Goal: Transaction & Acquisition: Purchase product/service

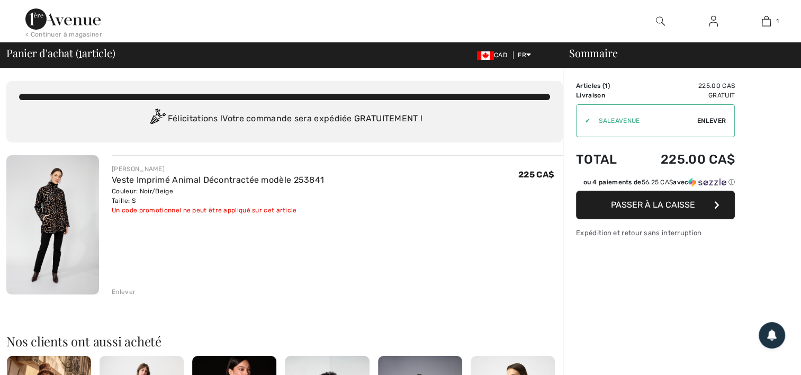
click at [61, 216] on img at bounding box center [52, 224] width 93 height 139
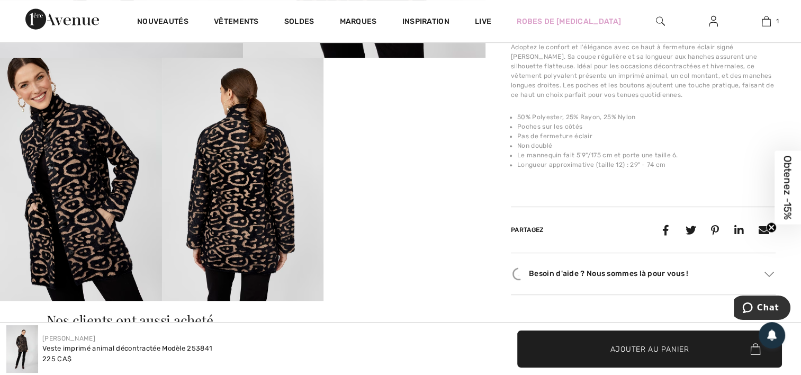
scroll to position [424, 0]
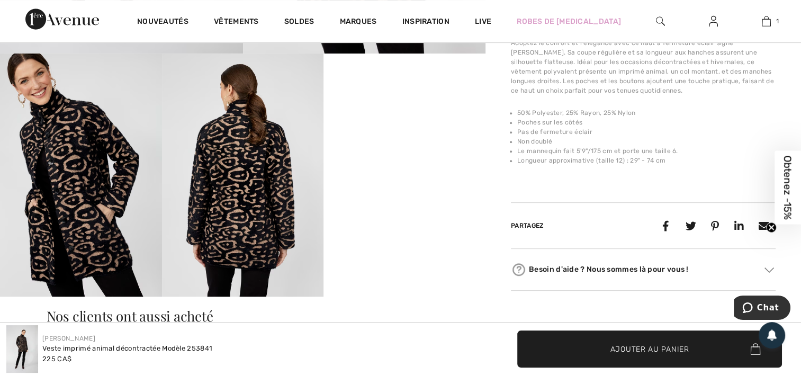
click at [92, 181] on img at bounding box center [81, 174] width 162 height 243
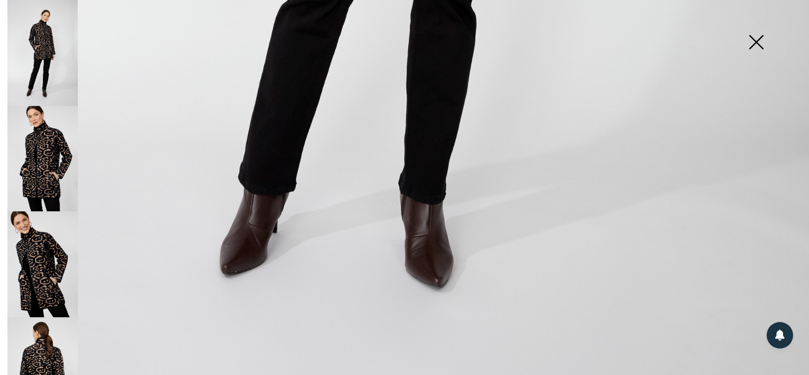
scroll to position [827, 0]
click at [55, 366] on img at bounding box center [42, 370] width 70 height 106
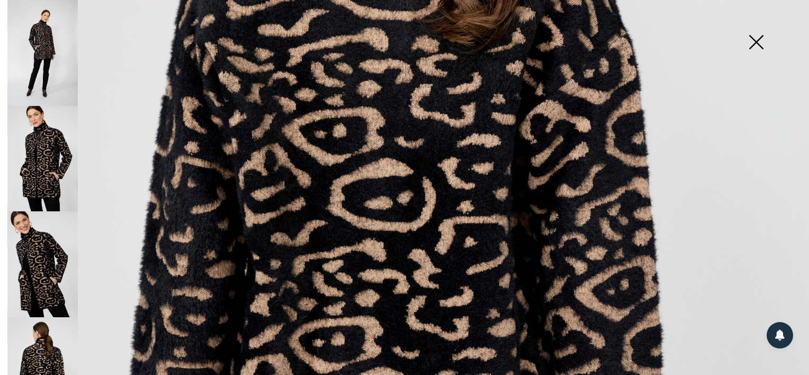
scroll to position [297, 0]
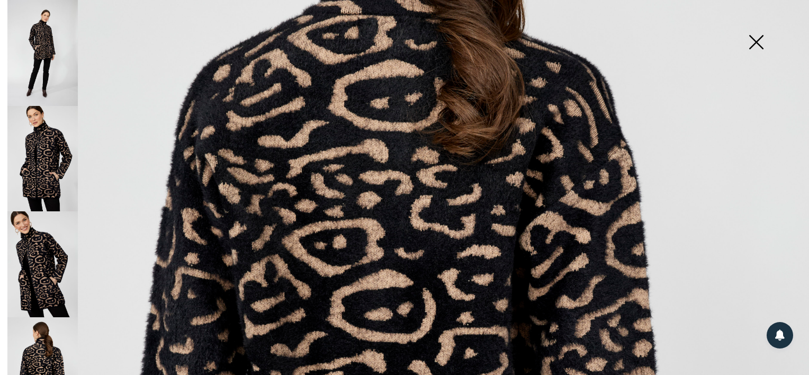
click at [40, 259] on img at bounding box center [42, 264] width 70 height 106
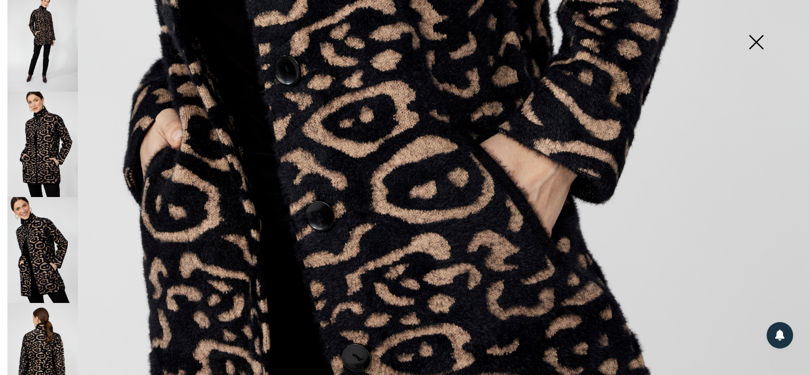
scroll to position [0, 0]
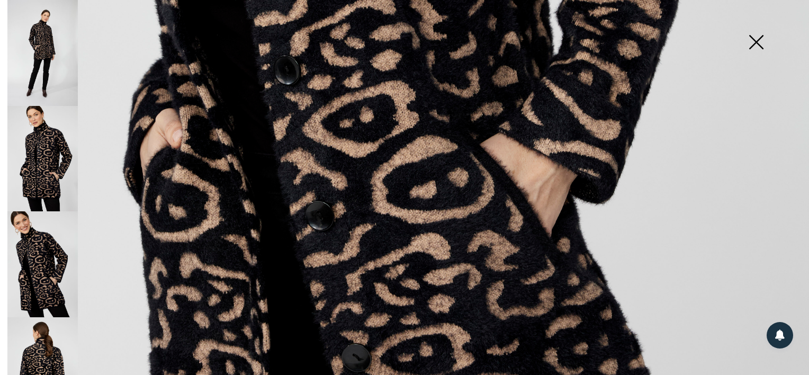
click at [55, 165] on img at bounding box center [42, 159] width 70 height 106
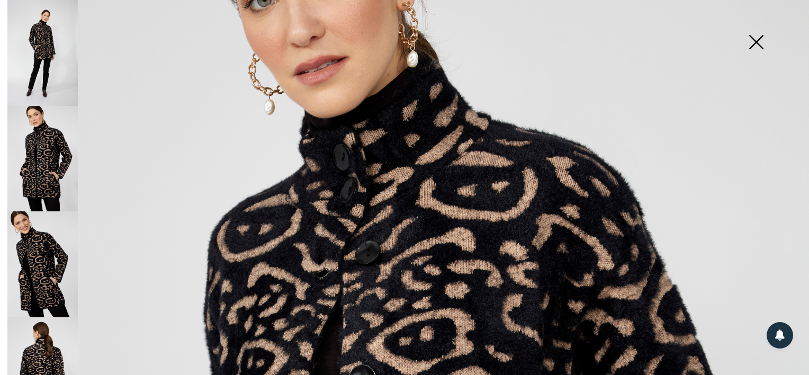
scroll to position [138, 0]
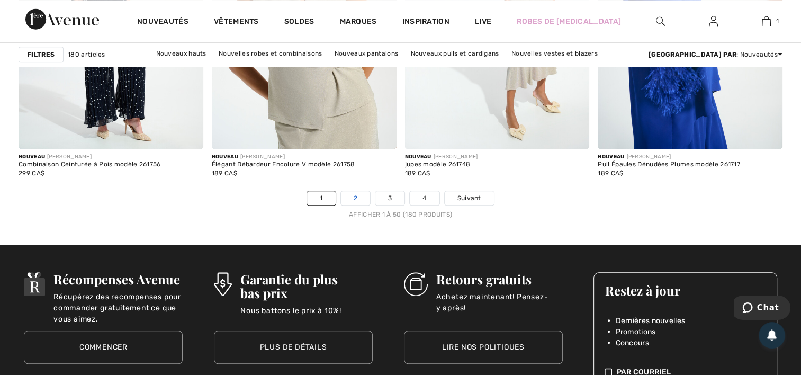
click at [360, 193] on link "2" at bounding box center [355, 198] width 29 height 14
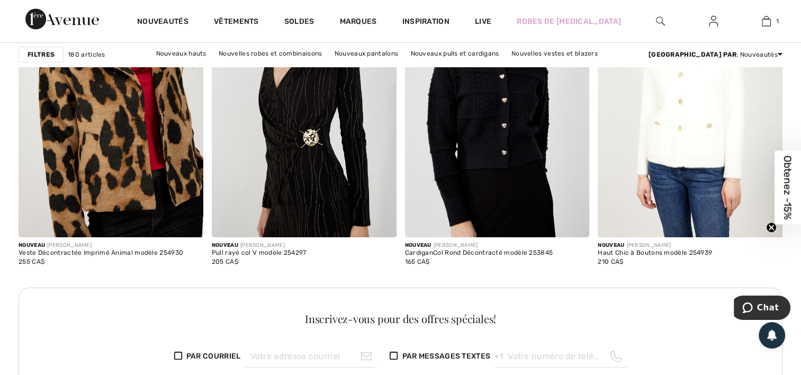
scroll to position [3814, 0]
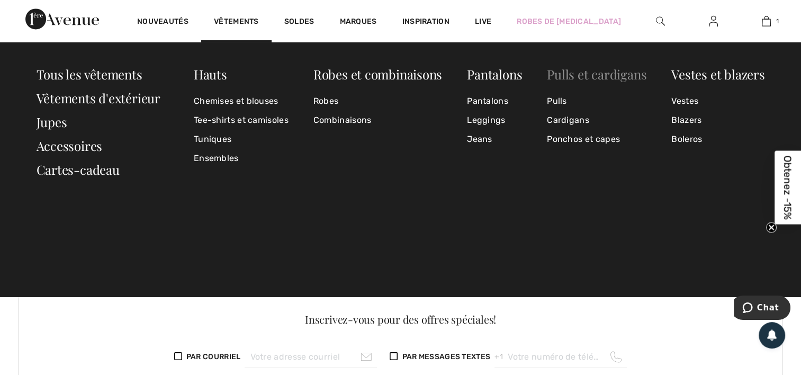
click at [587, 72] on link "Pulls et cardigans" at bounding box center [597, 74] width 100 height 17
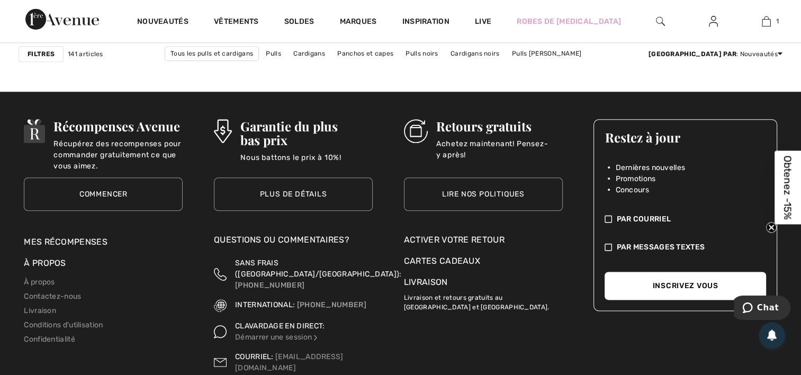
scroll to position [5191, 0]
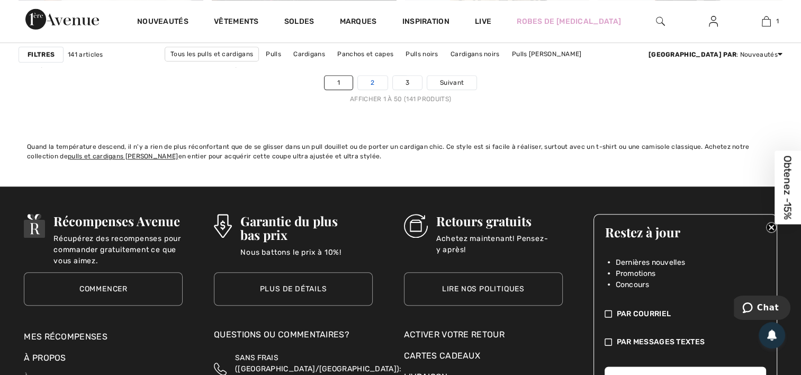
click at [371, 85] on link "2" at bounding box center [372, 83] width 29 height 14
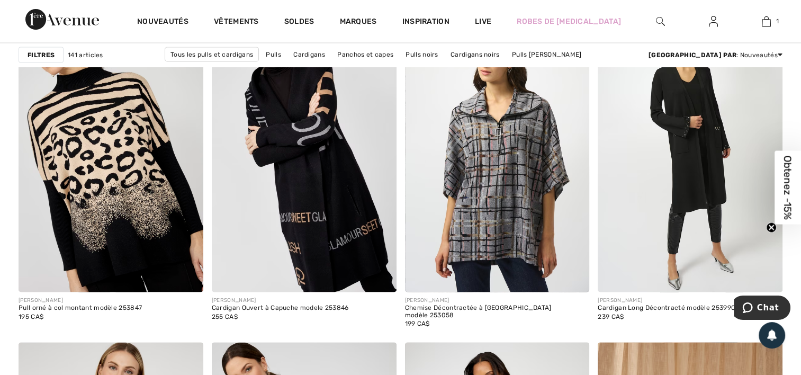
scroll to position [1907, 0]
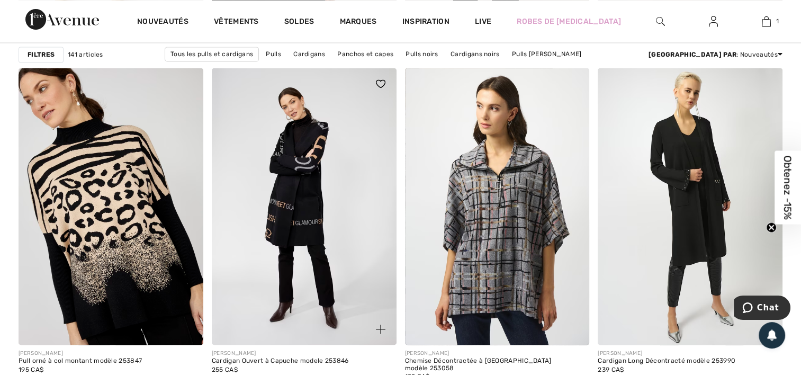
click at [299, 236] on img at bounding box center [304, 206] width 185 height 277
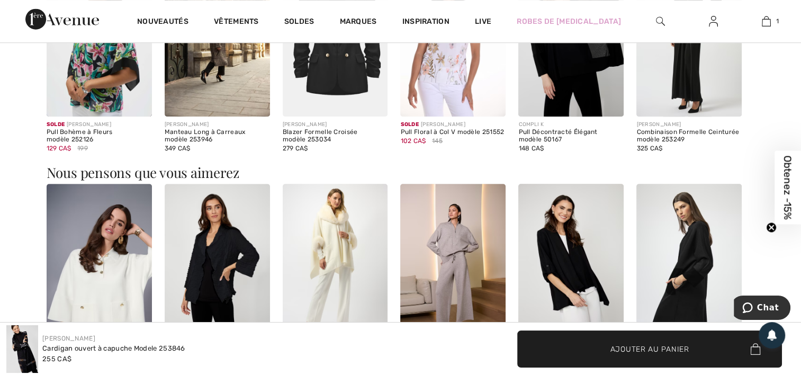
scroll to position [795, 0]
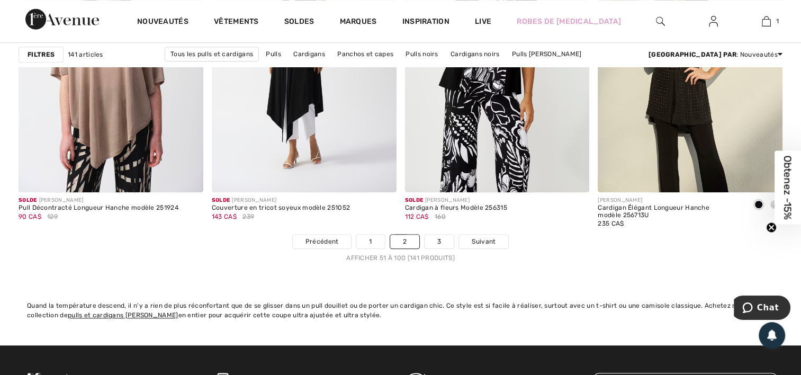
scroll to position [5191, 0]
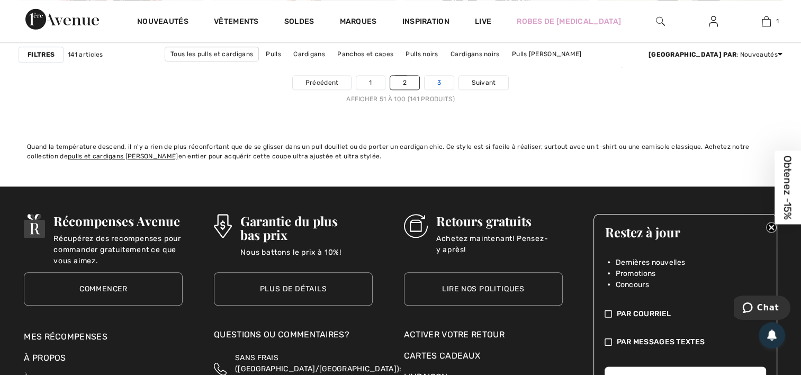
click at [435, 82] on link "3" at bounding box center [439, 83] width 29 height 14
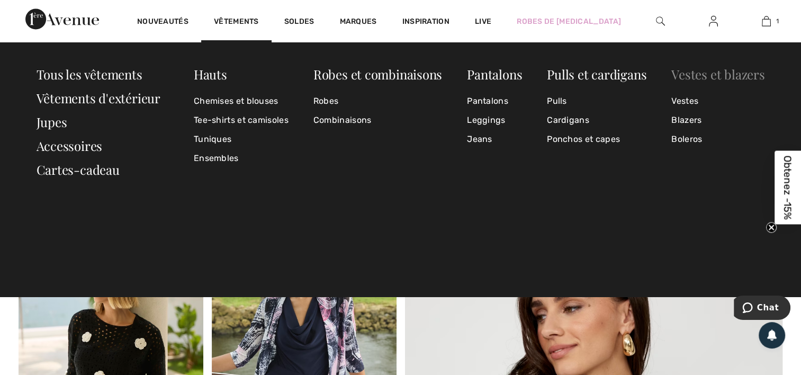
click at [687, 74] on link "Vestes et blazers" at bounding box center [718, 74] width 93 height 17
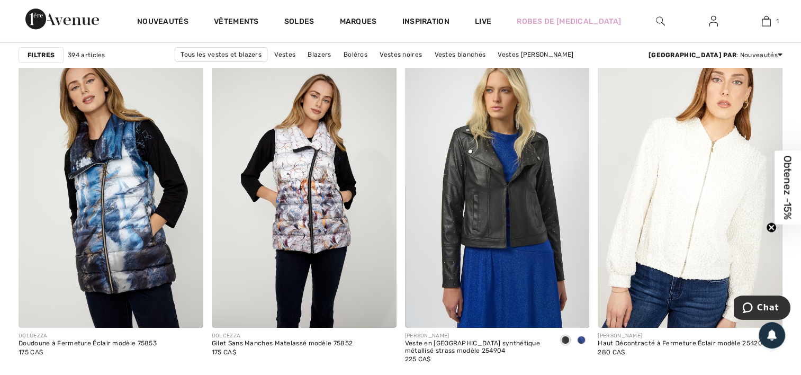
scroll to position [3708, 0]
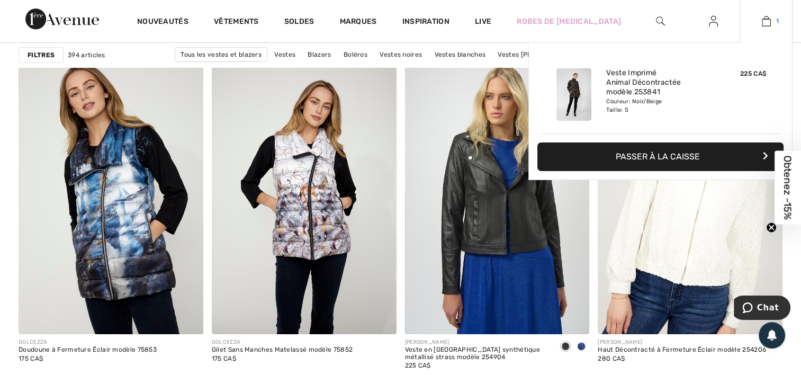
click at [770, 21] on img at bounding box center [766, 21] width 9 height 13
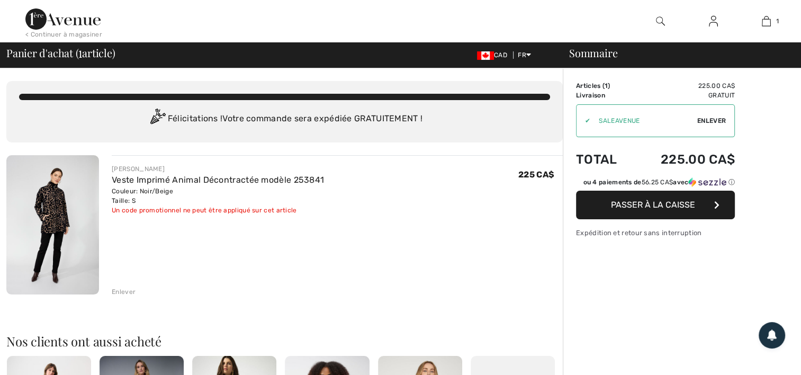
click at [45, 230] on img at bounding box center [52, 224] width 93 height 139
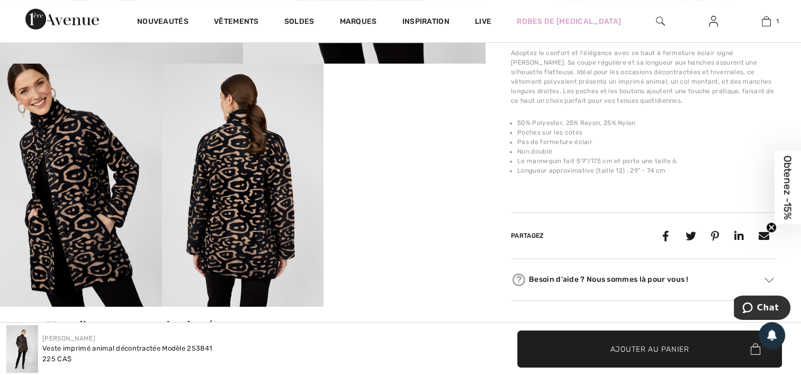
scroll to position [424, 0]
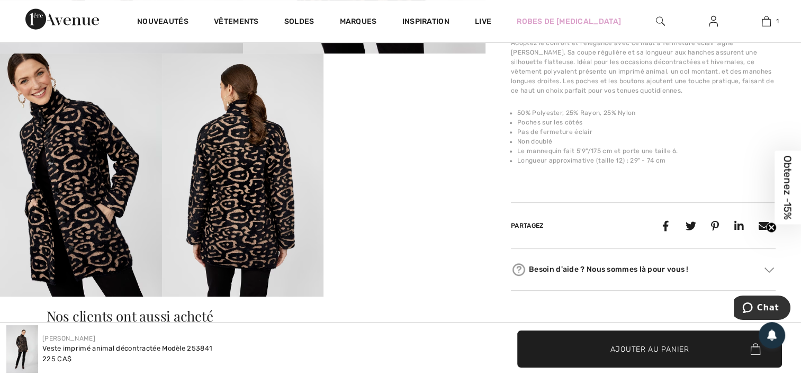
click at [117, 208] on img at bounding box center [81, 174] width 162 height 243
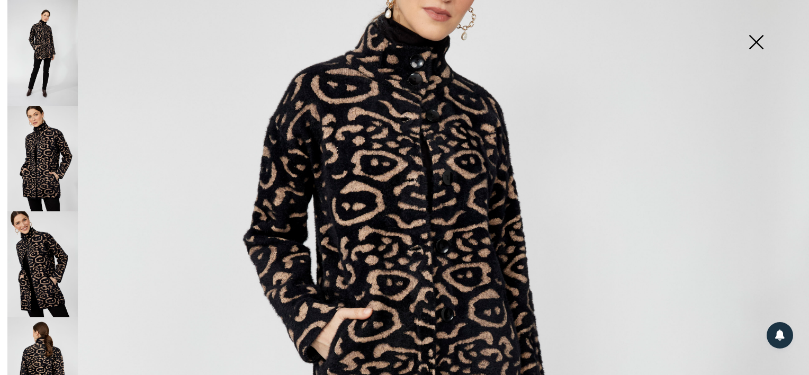
scroll to position [371, 0]
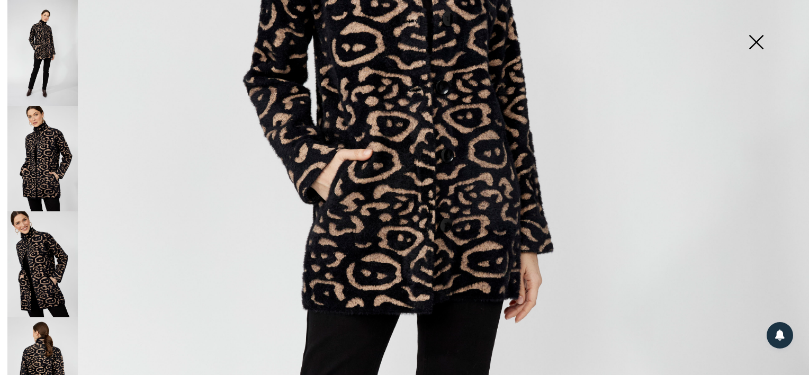
click at [31, 272] on img at bounding box center [42, 264] width 70 height 106
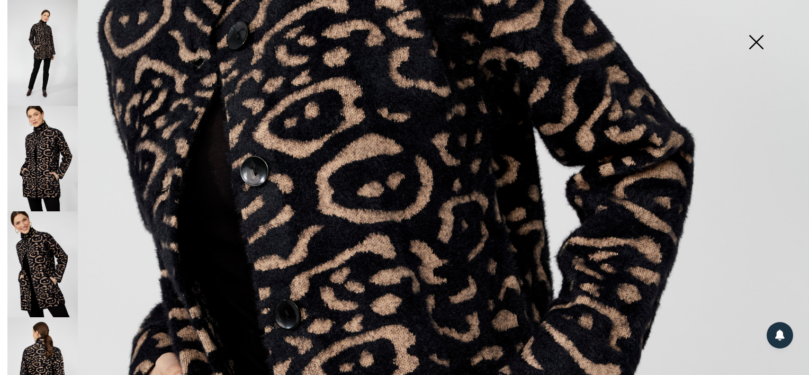
click at [41, 342] on img at bounding box center [42, 370] width 70 height 106
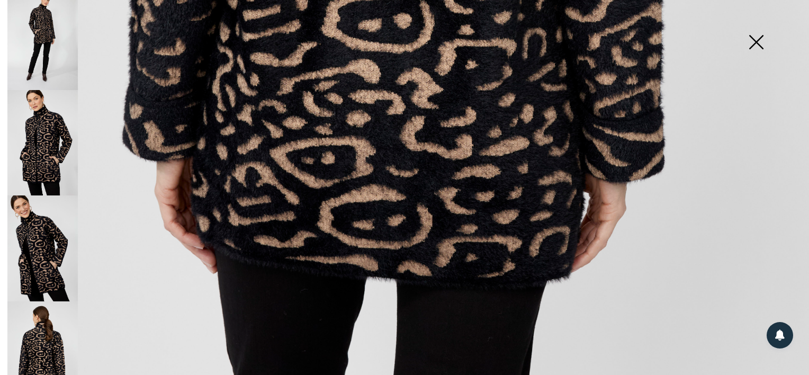
scroll to position [0, 0]
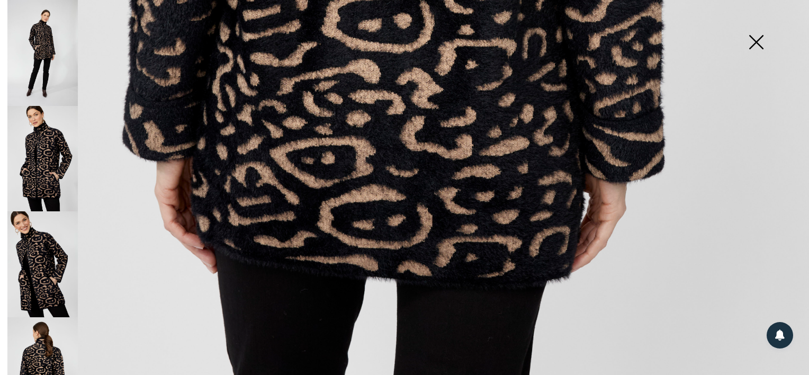
click at [754, 40] on img at bounding box center [756, 43] width 53 height 55
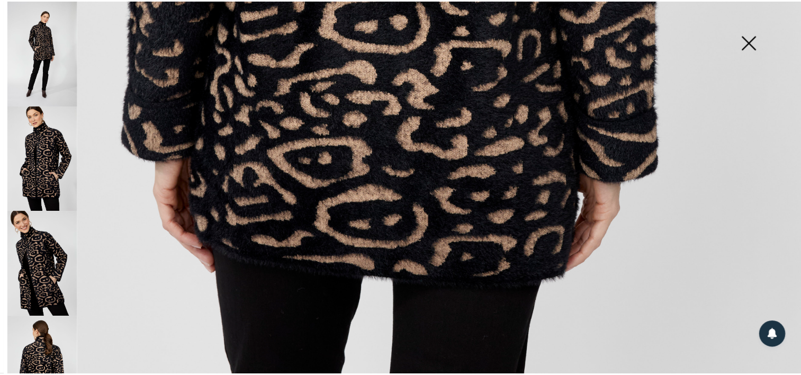
scroll to position [424, 0]
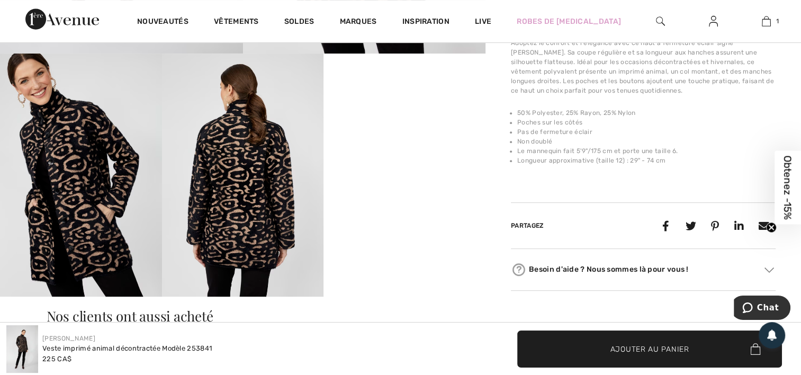
click at [385, 135] on video "Your browser does not support the video tag." at bounding box center [405, 93] width 162 height 81
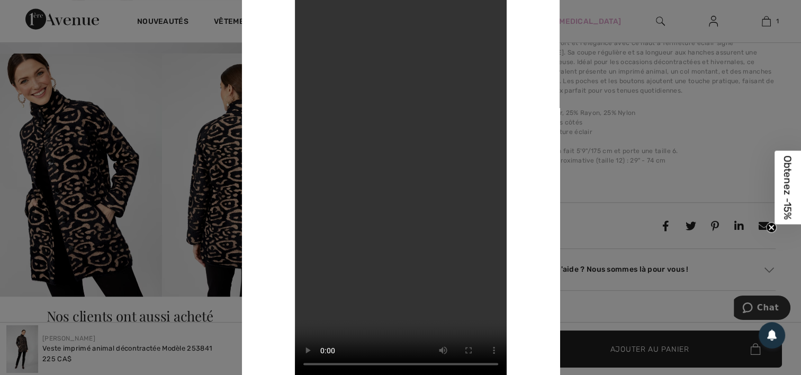
click at [627, 203] on div at bounding box center [400, 187] width 801 height 375
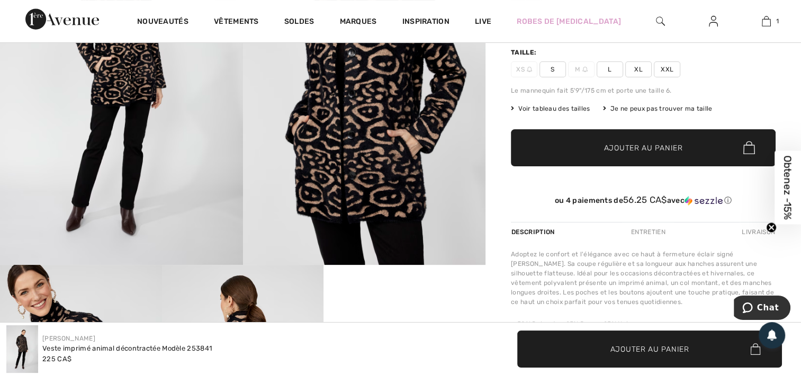
scroll to position [318, 0]
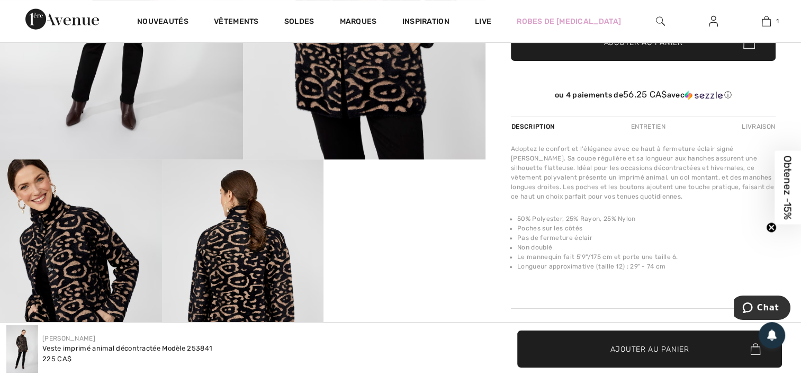
click at [754, 127] on div "Livraison" at bounding box center [757, 126] width 37 height 19
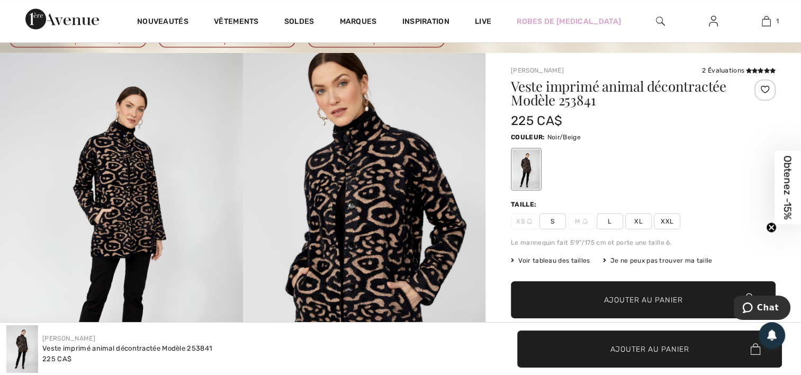
scroll to position [0, 0]
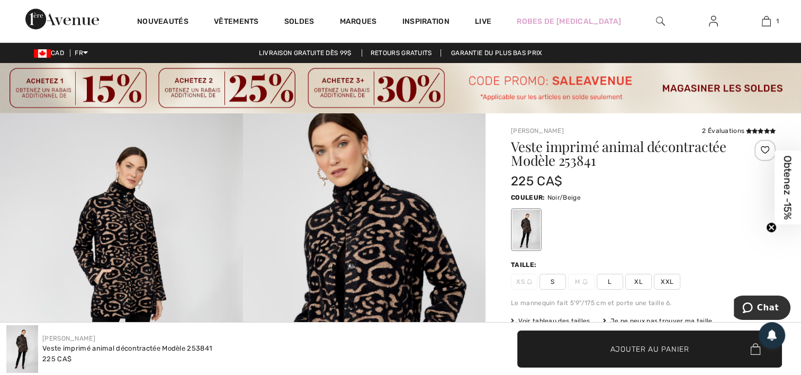
click at [97, 93] on img at bounding box center [400, 88] width 801 height 50
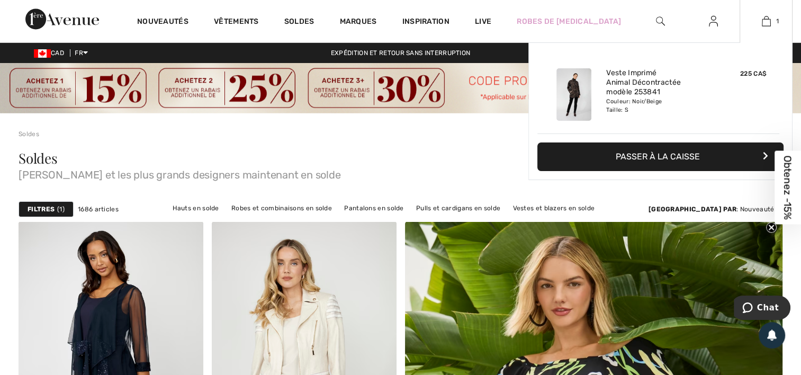
click at [716, 161] on button "Passer à la caisse" at bounding box center [661, 156] width 246 height 29
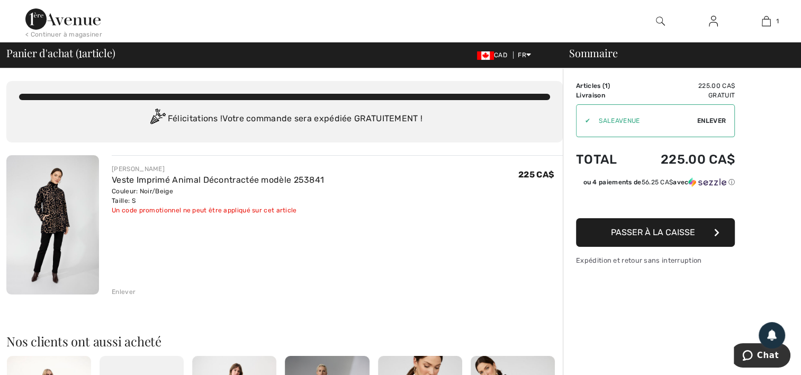
click at [705, 118] on span "Enlever" at bounding box center [712, 121] width 29 height 10
click at [598, 117] on input "TEXT" at bounding box center [637, 121] width 120 height 32
type input "SALEAVENUE"
click at [710, 122] on span "Utiliser" at bounding box center [712, 121] width 30 height 10
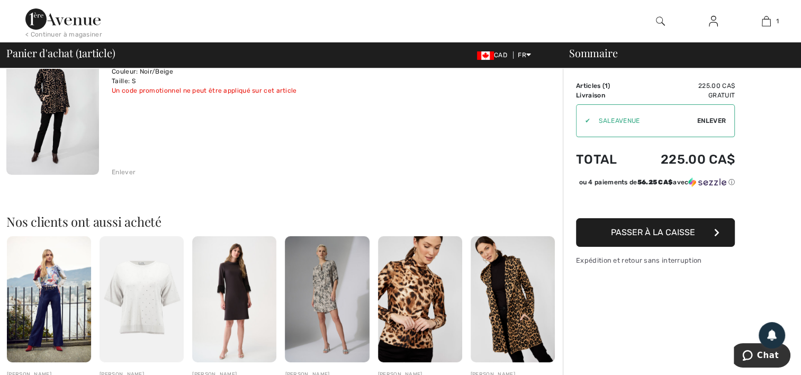
scroll to position [159, 0]
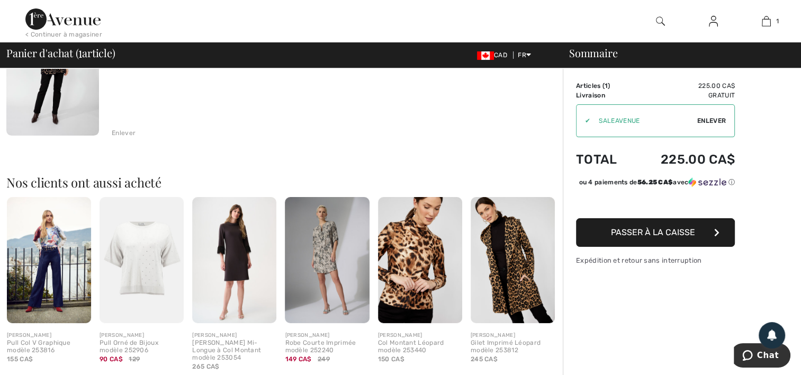
click at [501, 256] on img at bounding box center [513, 260] width 84 height 127
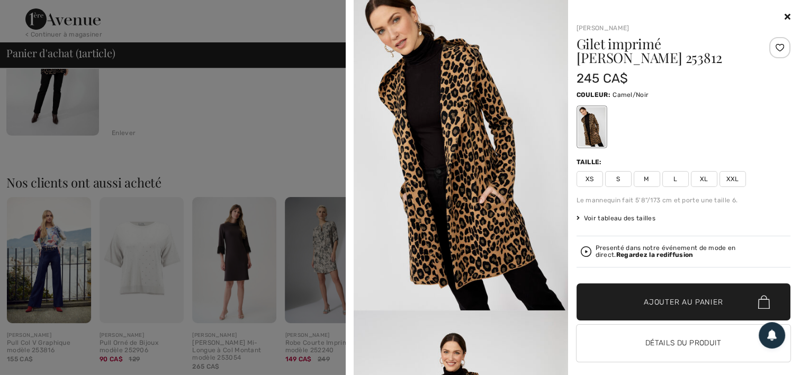
scroll to position [0, 0]
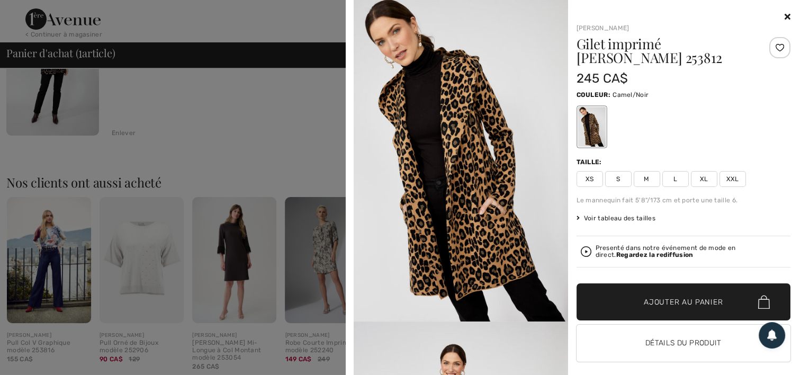
click at [462, 166] on img at bounding box center [461, 161] width 215 height 322
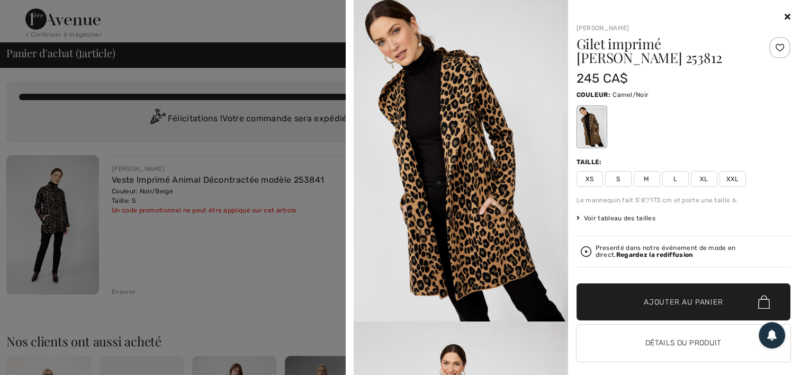
click at [625, 249] on div "Presenté dans notre événement de mode en direct. Regardez la rediffusion" at bounding box center [691, 252] width 191 height 14
click at [617, 252] on strong "Regardez la rediffusion" at bounding box center [655, 254] width 77 height 7
click at [617, 253] on strong "Regardez la rediffusion" at bounding box center [655, 254] width 77 height 7
click at [617, 256] on strong "Regardez la rediffusion" at bounding box center [655, 254] width 77 height 7
click at [583, 252] on img at bounding box center [586, 251] width 11 height 11
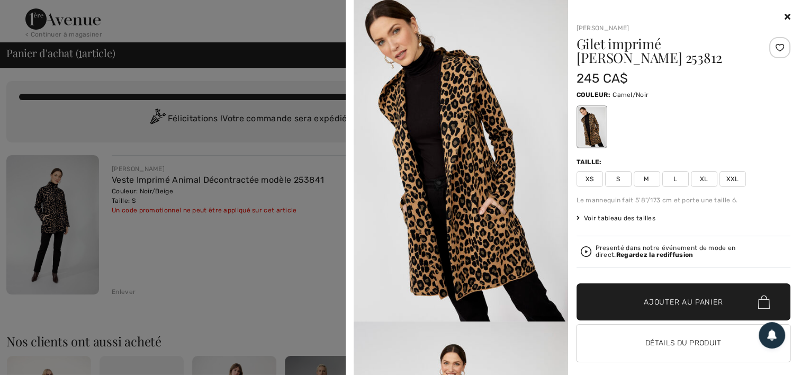
click at [582, 252] on img at bounding box center [586, 251] width 11 height 11
click at [678, 246] on div "Presenté dans notre événement de mode en direct. Regardez la rediffusion" at bounding box center [691, 252] width 191 height 14
click at [785, 16] on icon at bounding box center [788, 16] width 6 height 8
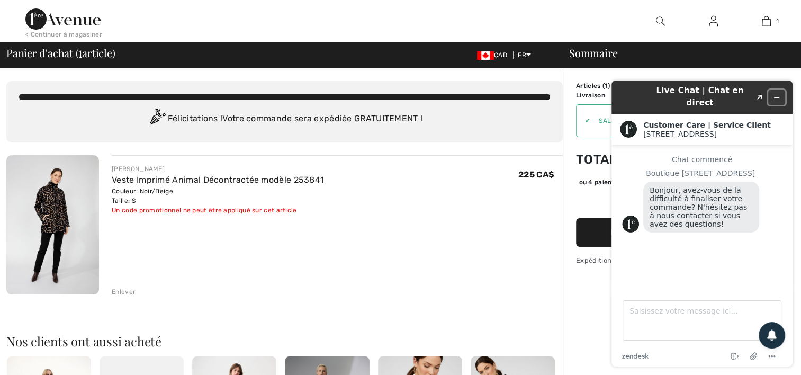
click at [777, 94] on icon "Réduire le widget" at bounding box center [776, 97] width 7 height 7
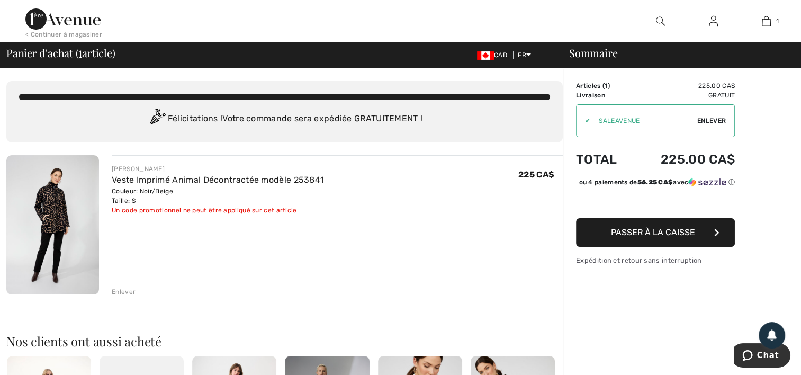
click at [636, 237] on span "Passer à la caisse" at bounding box center [653, 232] width 84 height 10
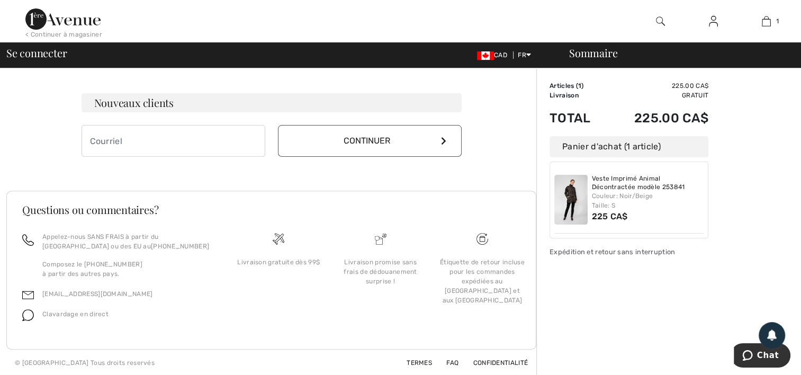
scroll to position [106, 0]
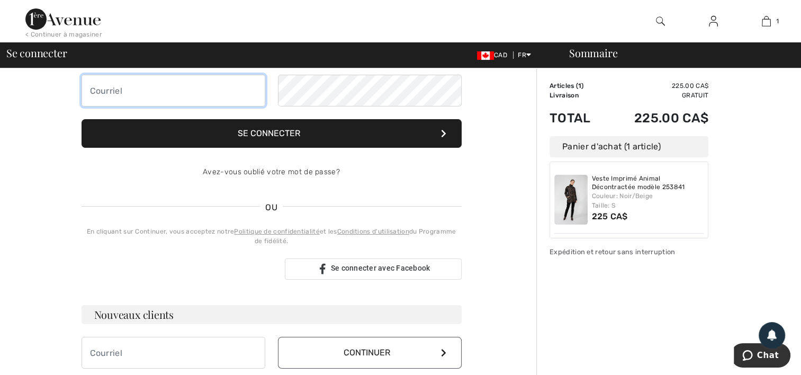
click at [153, 87] on input "email" at bounding box center [174, 91] width 184 height 32
type input "[EMAIL_ADDRESS][DOMAIN_NAME]"
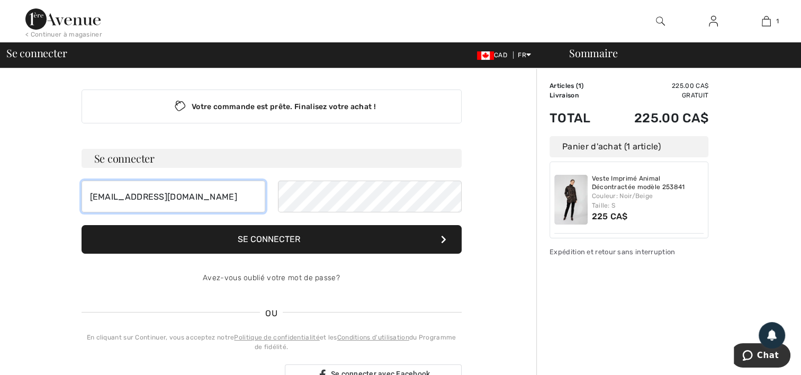
scroll to position [0, 0]
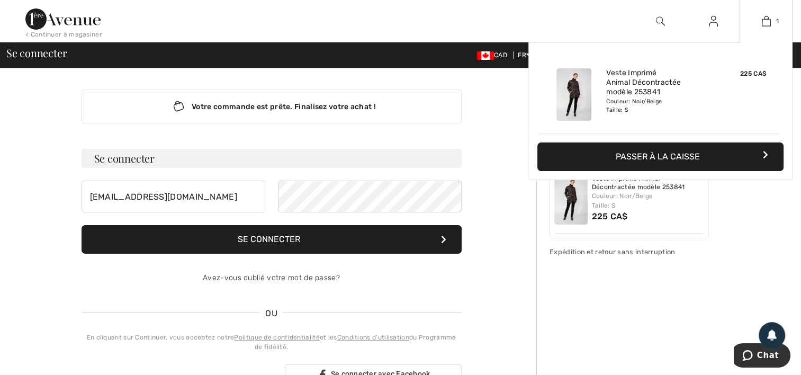
click at [761, 153] on button "Passer à la caisse" at bounding box center [661, 156] width 246 height 29
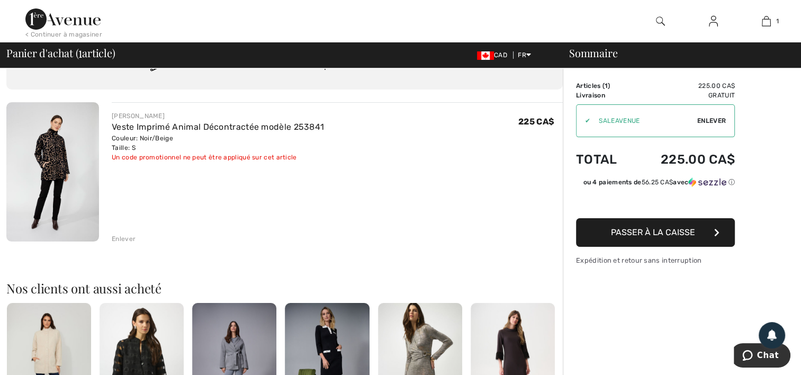
scroll to position [159, 0]
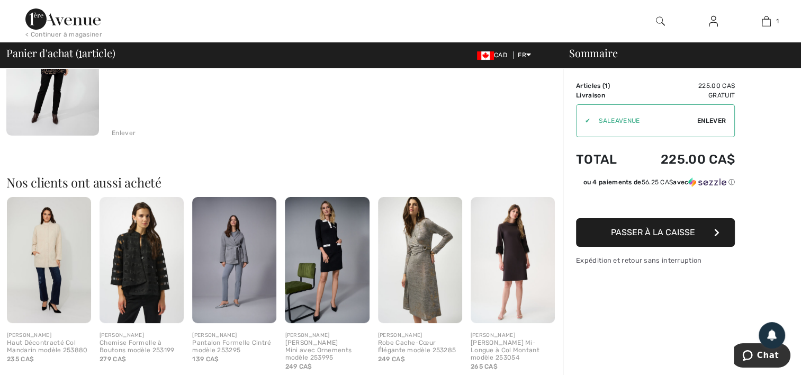
click at [657, 230] on span "Passer à la caisse" at bounding box center [653, 232] width 84 height 10
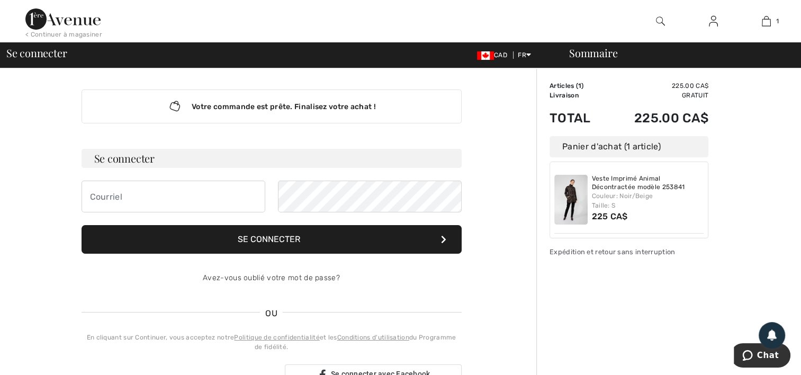
click at [711, 23] on img at bounding box center [713, 21] width 9 height 13
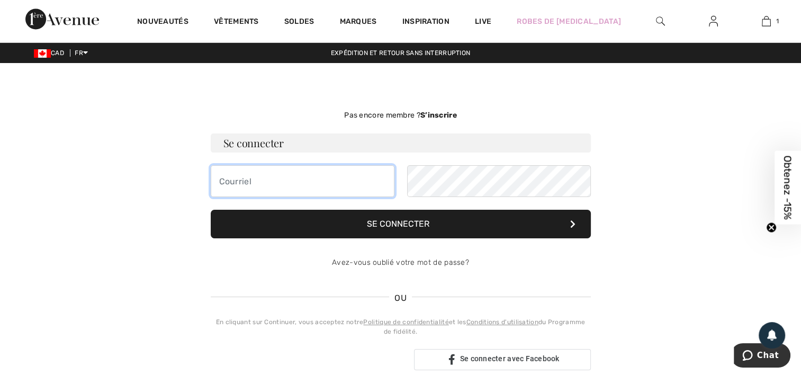
click at [309, 182] on input "email" at bounding box center [303, 181] width 184 height 32
type input "d"
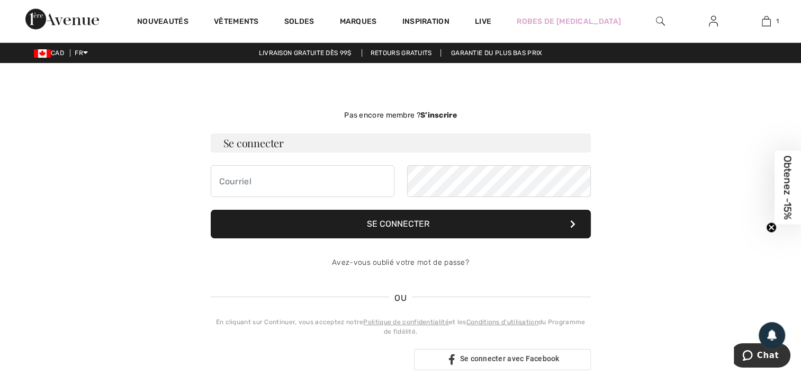
click at [478, 221] on button "Se connecter" at bounding box center [401, 224] width 380 height 29
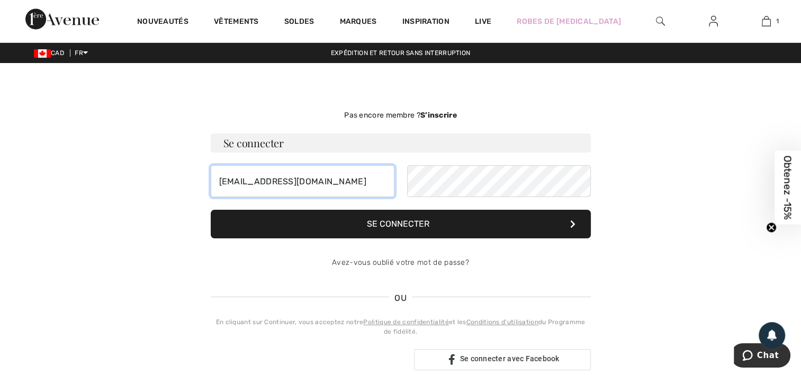
type input "[EMAIL_ADDRESS][DOMAIN_NAME]"
click at [455, 223] on button "Se connecter" at bounding box center [401, 224] width 380 height 29
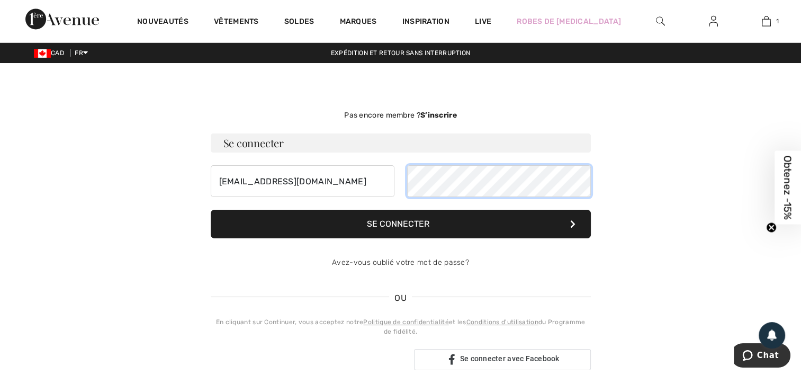
click at [375, 173] on div "[EMAIL_ADDRESS][DOMAIN_NAME]" at bounding box center [401, 181] width 380 height 32
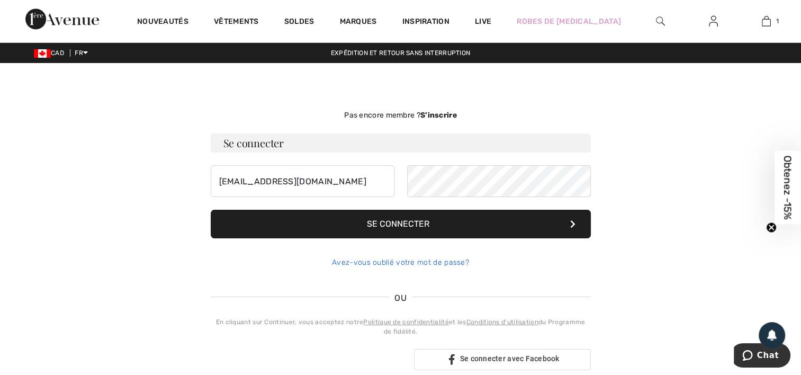
click at [409, 265] on link "Avez-vous oublié votre mot de passe?" at bounding box center [400, 262] width 137 height 9
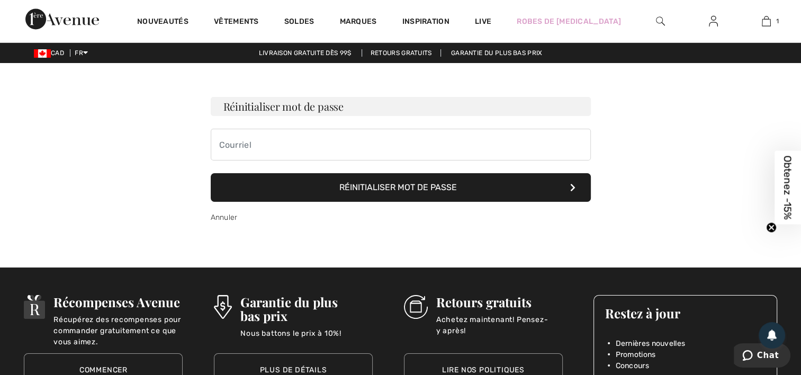
click at [409, 184] on button "Réinitialiser mot de passe" at bounding box center [401, 187] width 380 height 29
click at [492, 186] on button "Réinitialiser mot de passe" at bounding box center [401, 187] width 380 height 29
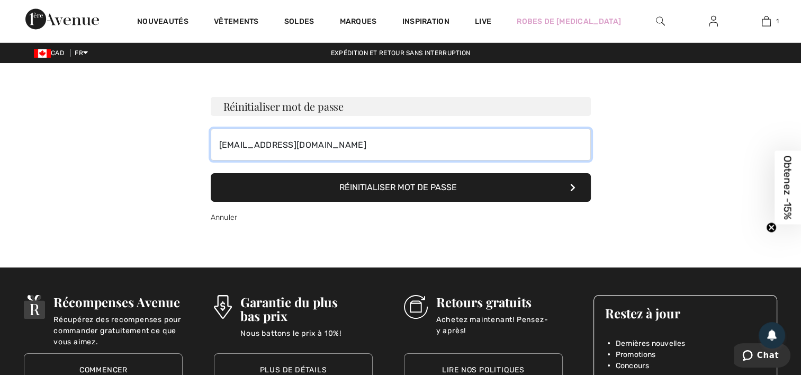
type input "[EMAIL_ADDRESS][DOMAIN_NAME]"
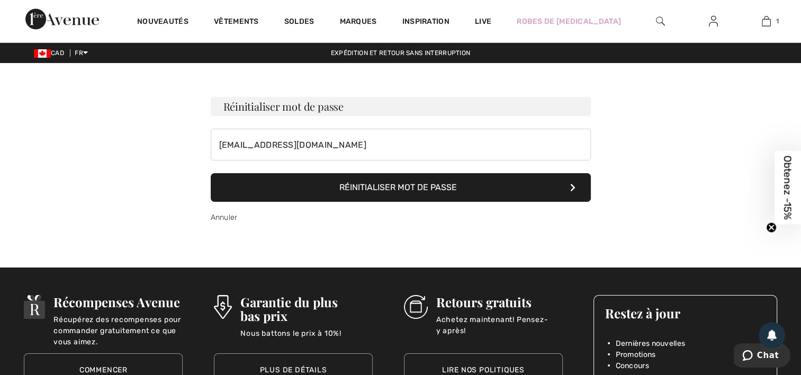
click at [405, 186] on button "Réinitialiser mot de passe" at bounding box center [401, 187] width 380 height 29
click at [714, 20] on img at bounding box center [713, 21] width 9 height 13
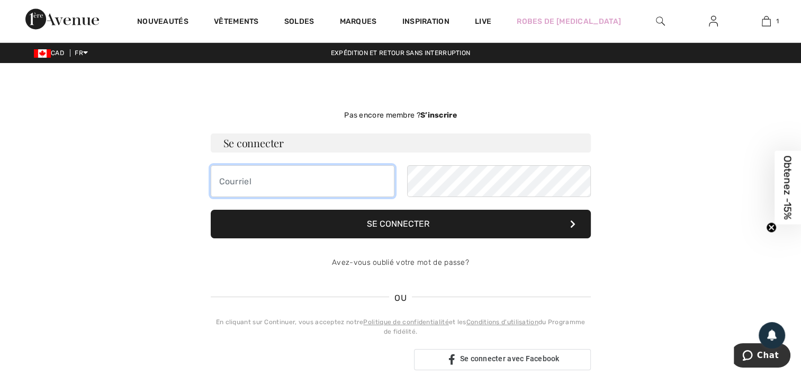
type input "[EMAIL_ADDRESS][DOMAIN_NAME]"
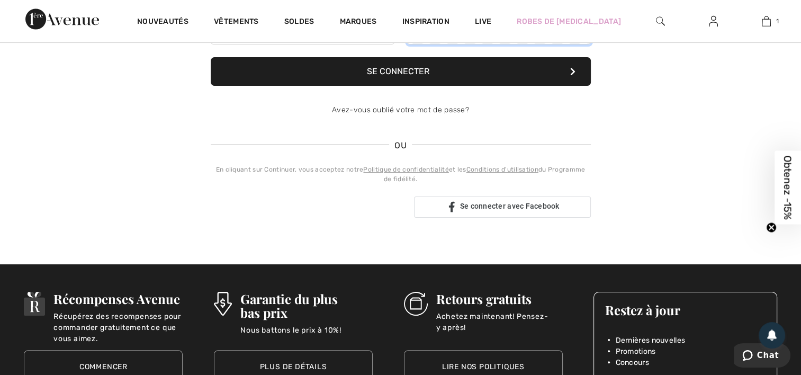
scroll to position [159, 0]
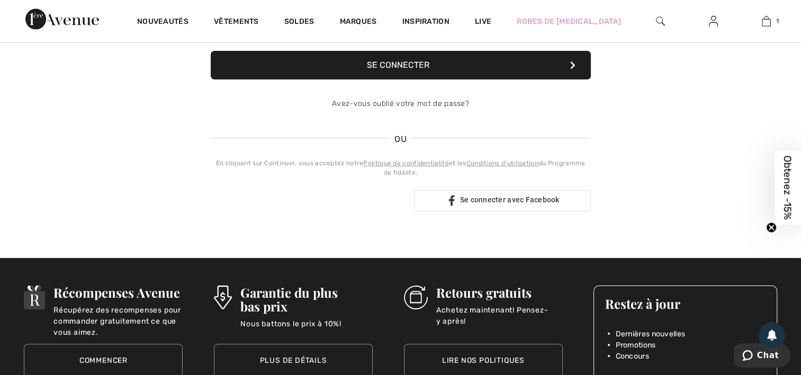
click at [472, 63] on button "Se connecter" at bounding box center [401, 65] width 380 height 29
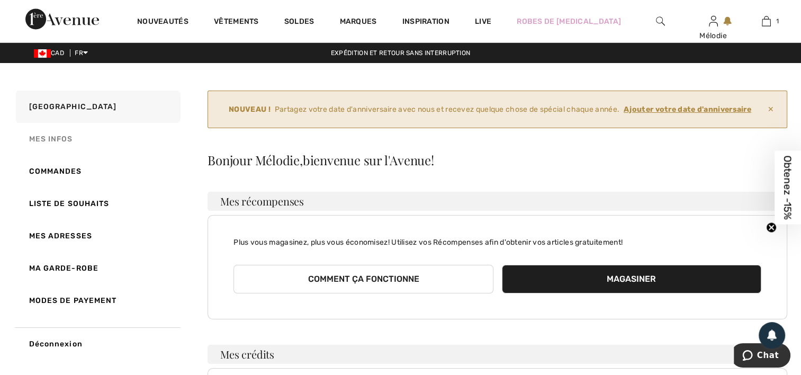
click at [51, 135] on link "Mes infos" at bounding box center [97, 139] width 167 height 32
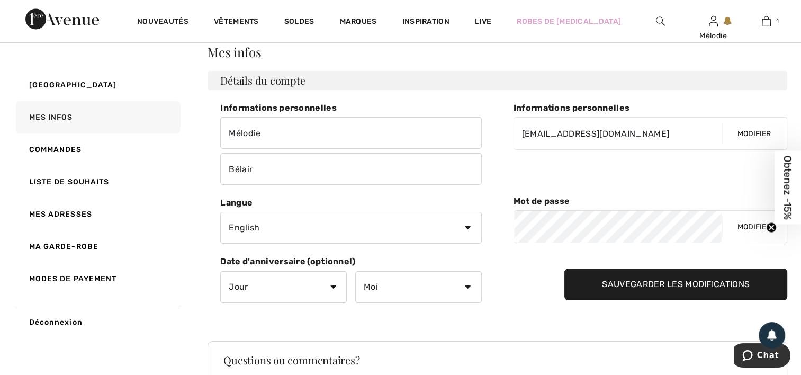
scroll to position [100, 0]
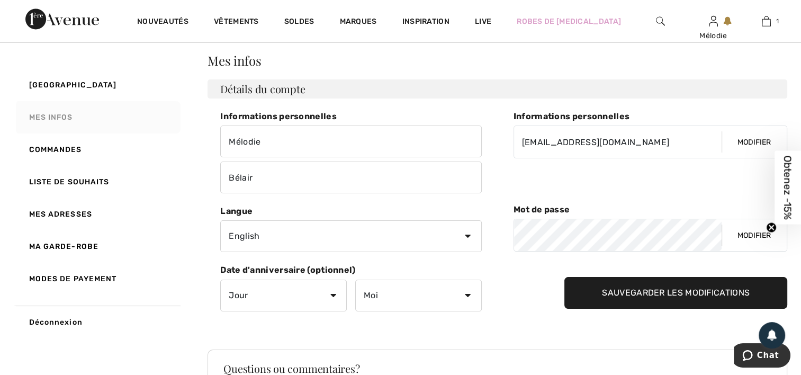
click at [79, 112] on link "Mes infos" at bounding box center [97, 117] width 167 height 32
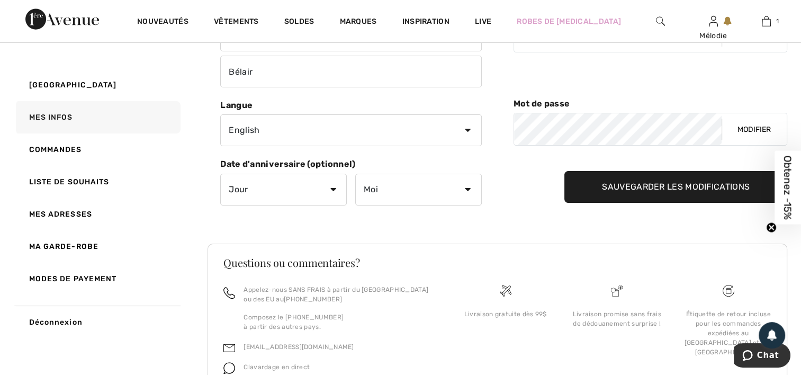
scroll to position [258, 0]
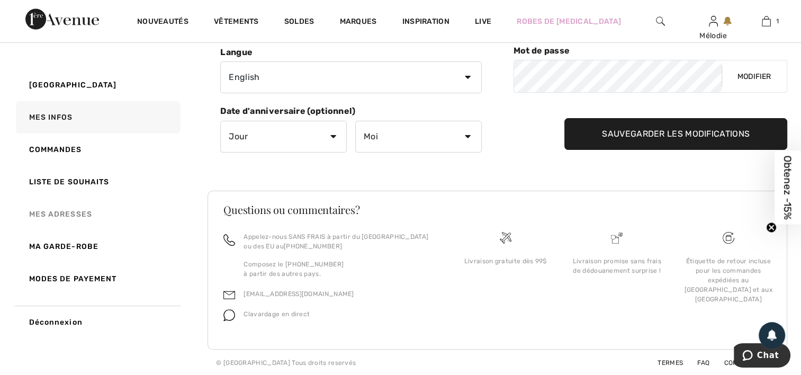
click at [55, 214] on link "Mes adresses" at bounding box center [97, 214] width 167 height 32
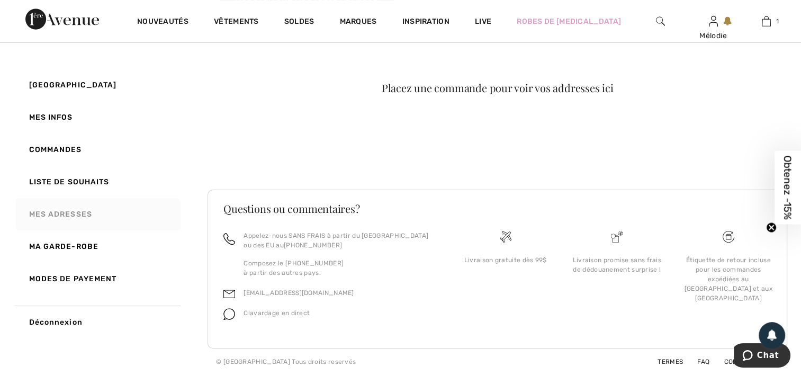
scroll to position [207, 0]
click at [39, 216] on link "Mes adresses" at bounding box center [97, 214] width 167 height 32
click at [498, 146] on div "Placez une commande pour voir vos addresses ici" at bounding box center [498, 95] width 580 height 139
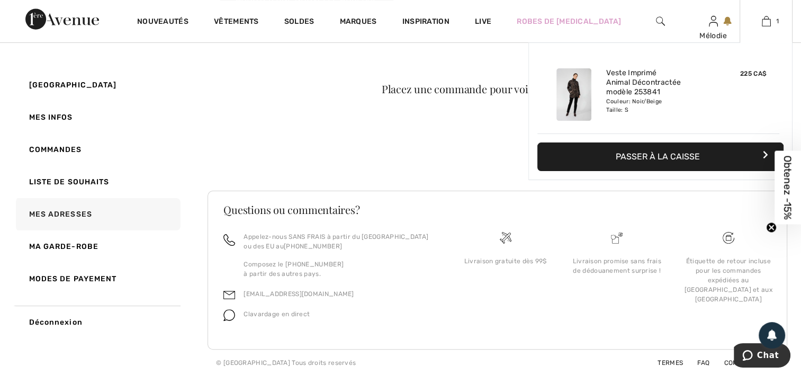
click at [724, 155] on button "Passer à la caisse" at bounding box center [661, 156] width 246 height 29
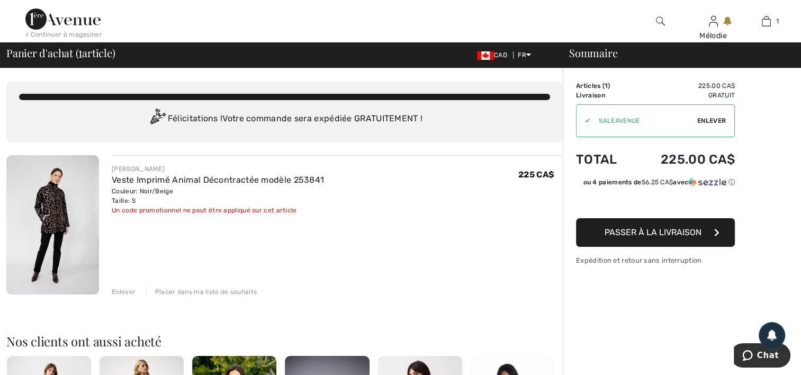
click at [671, 233] on span "Passer à la livraison" at bounding box center [653, 232] width 97 height 10
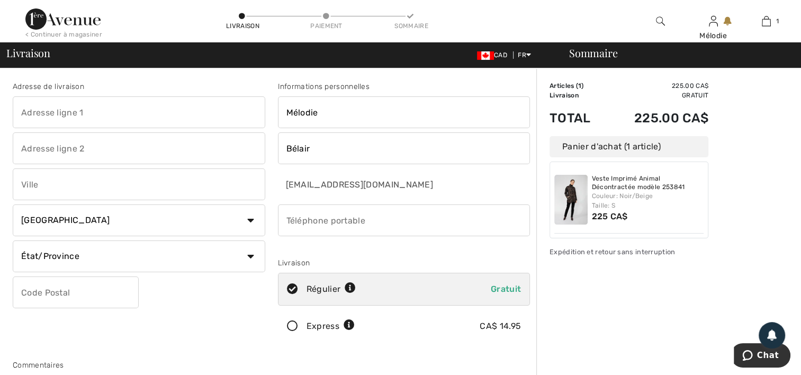
click at [149, 105] on input "text" at bounding box center [139, 112] width 253 height 32
type input "[STREET_ADDRESS]"
type input "[GEOGRAPHIC_DATA]"
select select "QC"
type input "G2B 0T5"
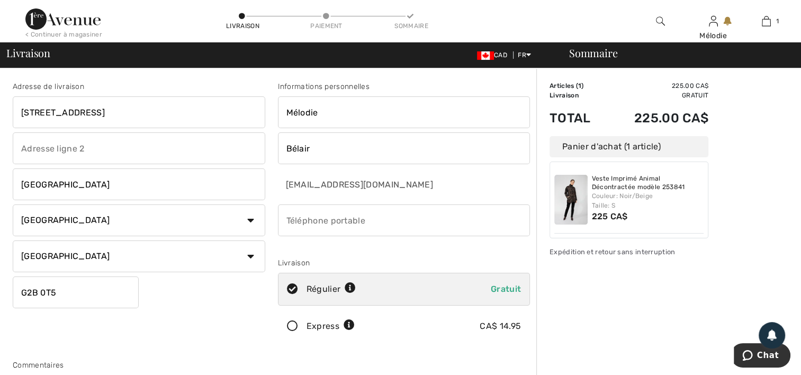
type input "4189531171"
type input "G2B0T5"
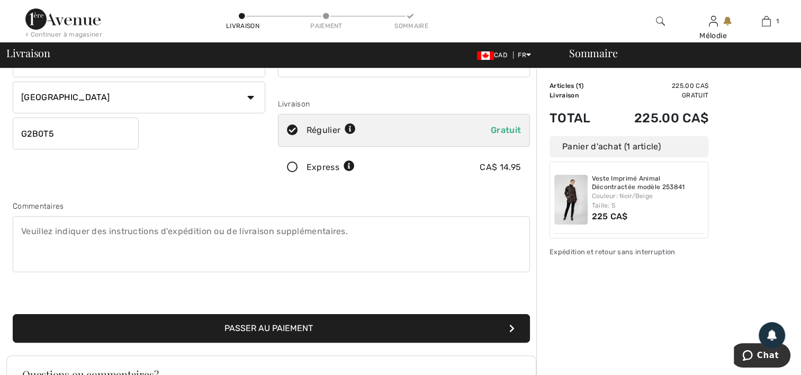
scroll to position [212, 0]
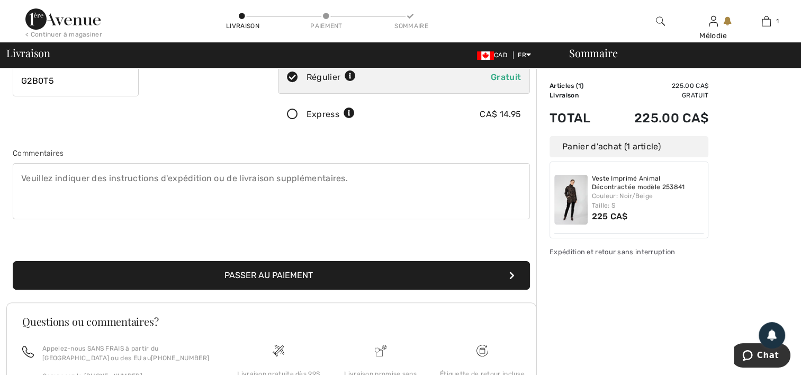
click at [300, 272] on button "Passer au paiement" at bounding box center [272, 275] width 518 height 29
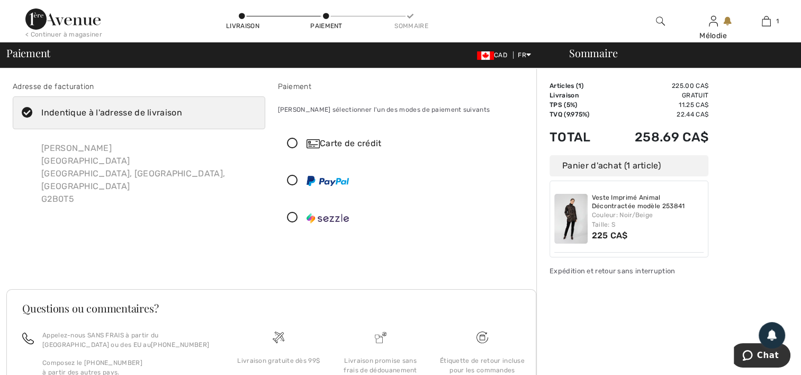
click at [292, 144] on icon at bounding box center [293, 143] width 28 height 11
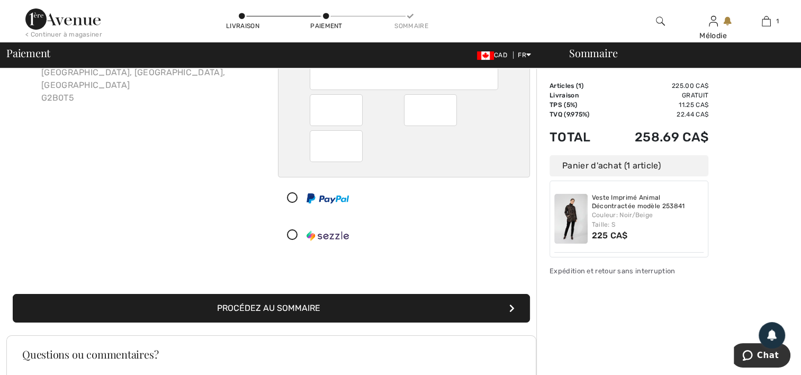
scroll to position [106, 0]
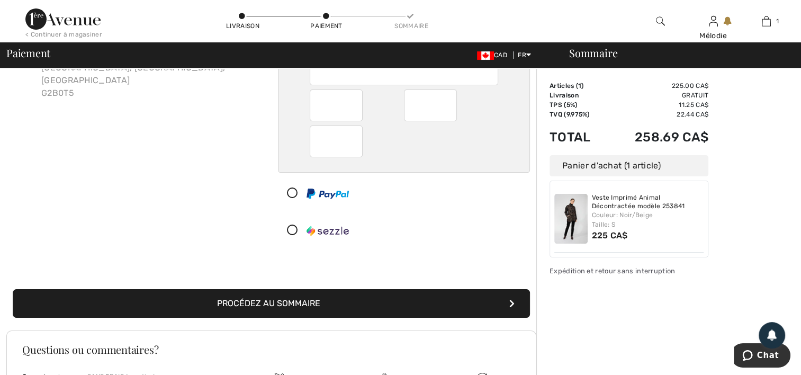
click at [431, 303] on button "Procédez au sommaire" at bounding box center [272, 303] width 518 height 29
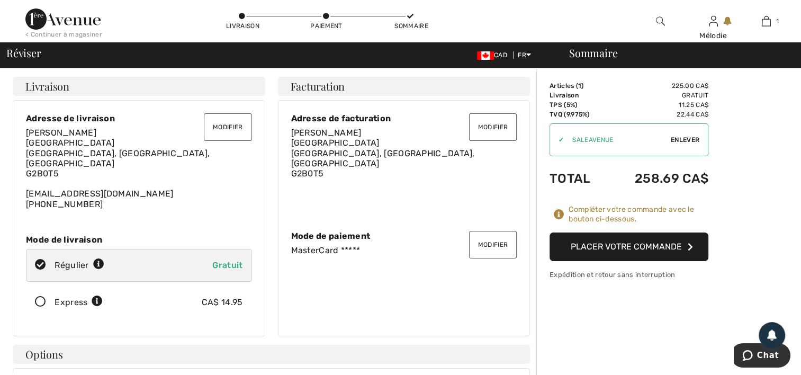
click at [215, 125] on button "Modifier" at bounding box center [228, 127] width 48 height 28
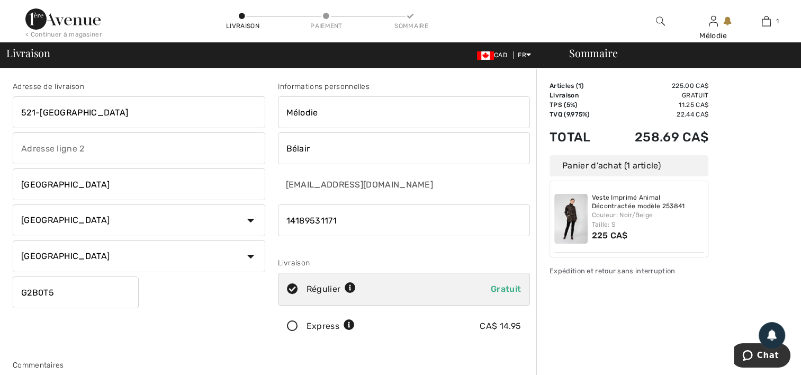
drag, startPoint x: 351, startPoint y: 108, endPoint x: 243, endPoint y: 115, distance: 108.3
click at [244, 114] on div "Adresse de livraison 521-9960 Rue Dakar Quebec Pays Canada États-Unis Afghanist…" at bounding box center [271, 285] width 530 height 459
type input "DIANE"
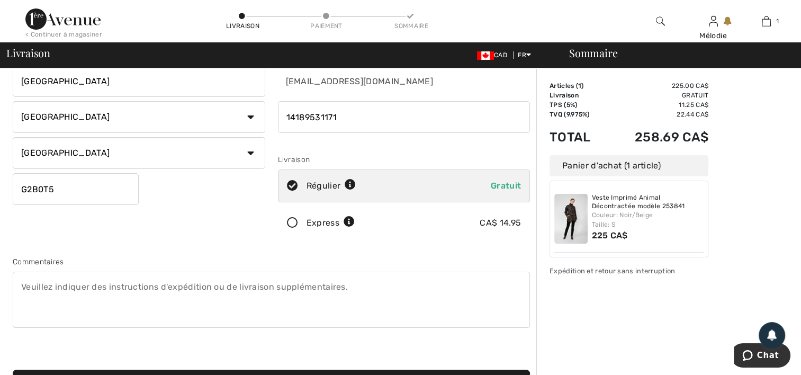
scroll to position [106, 0]
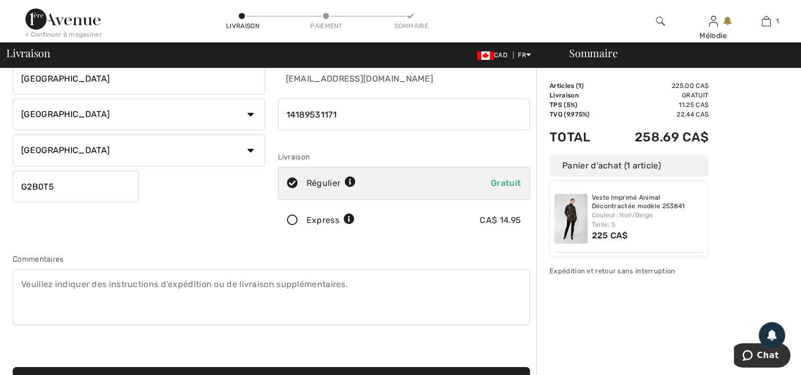
click at [182, 220] on div "Adresse de livraison 521-9960 Rue Dakar Quebec Pays Canada États-Unis Afghanist…" at bounding box center [138, 108] width 265 height 266
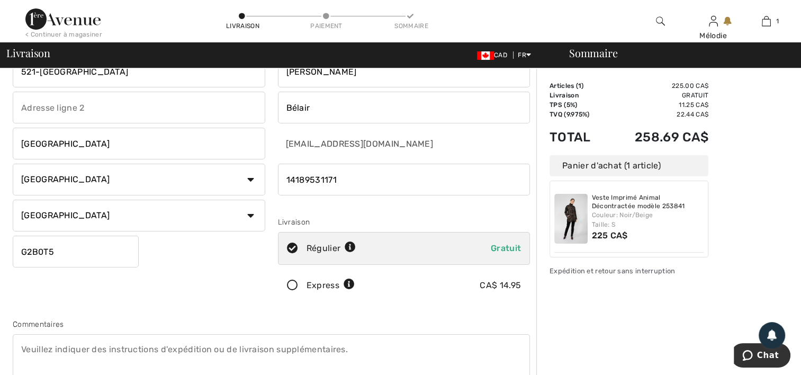
scroll to position [0, 0]
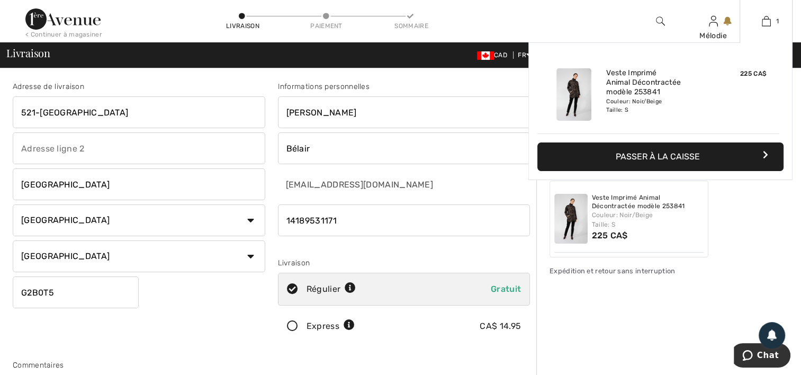
click at [728, 156] on button "Passer à la caisse" at bounding box center [661, 156] width 246 height 29
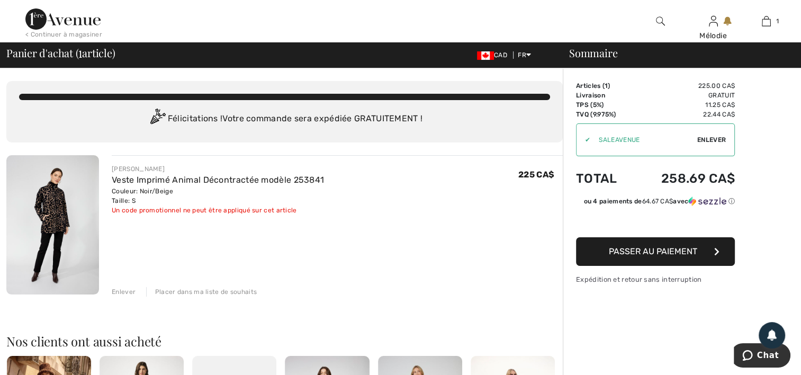
click at [655, 251] on span "Passer au paiement" at bounding box center [653, 251] width 88 height 10
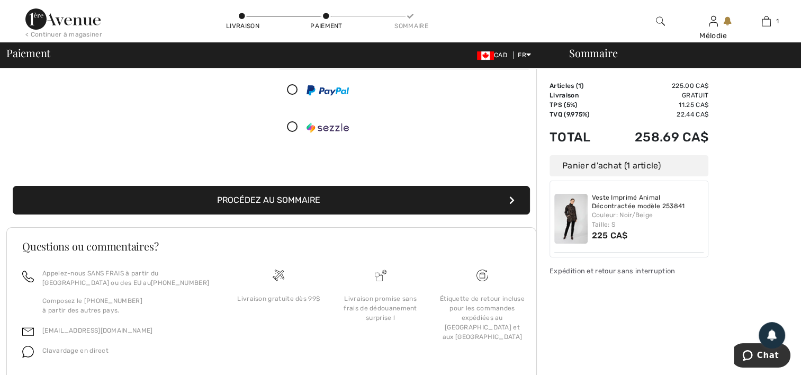
scroll to position [212, 0]
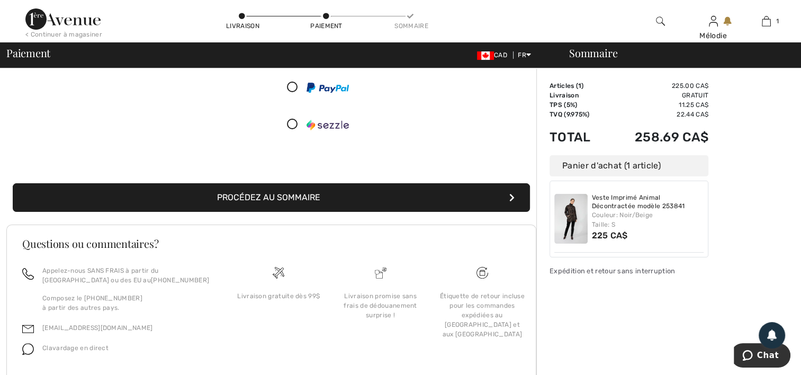
click at [282, 197] on button "Procédez au sommaire" at bounding box center [272, 197] width 518 height 29
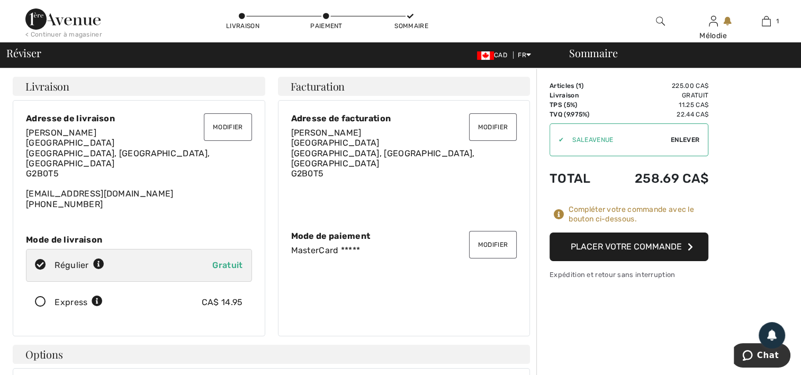
click at [604, 246] on button "Placer votre commande" at bounding box center [629, 247] width 159 height 29
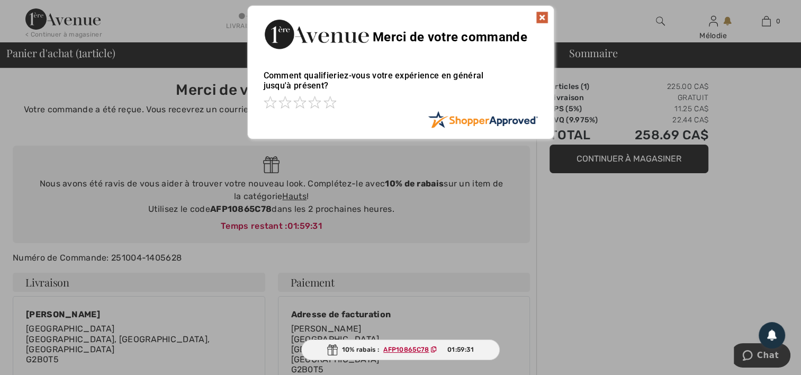
click at [541, 14] on img at bounding box center [542, 17] width 13 height 13
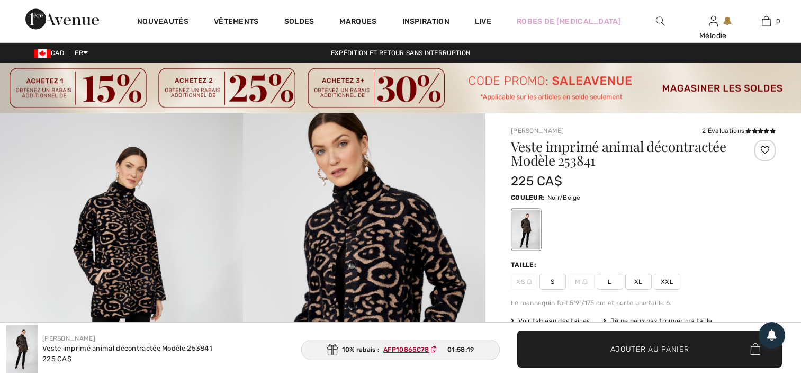
checkbox input "true"
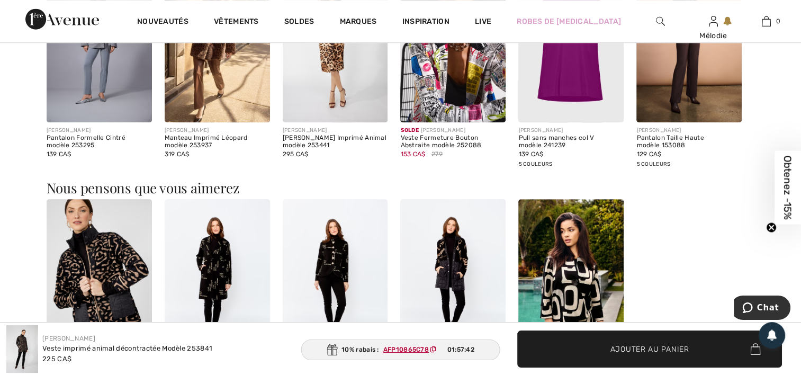
scroll to position [848, 0]
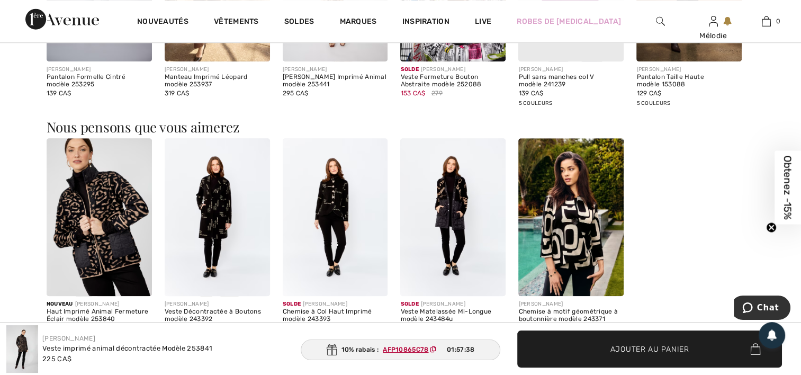
click at [445, 198] on img at bounding box center [452, 217] width 105 height 158
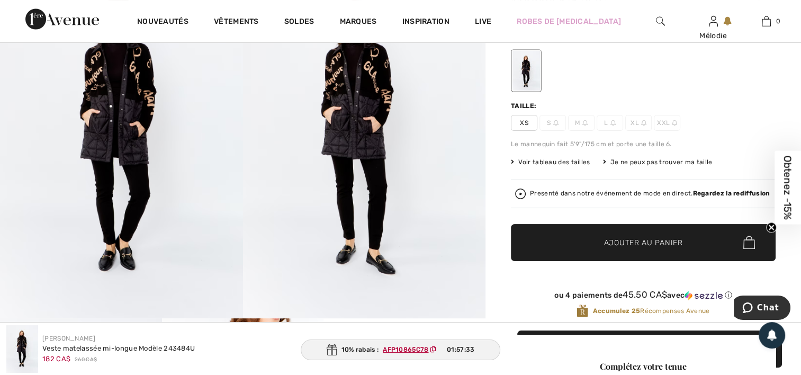
scroll to position [106, 0]
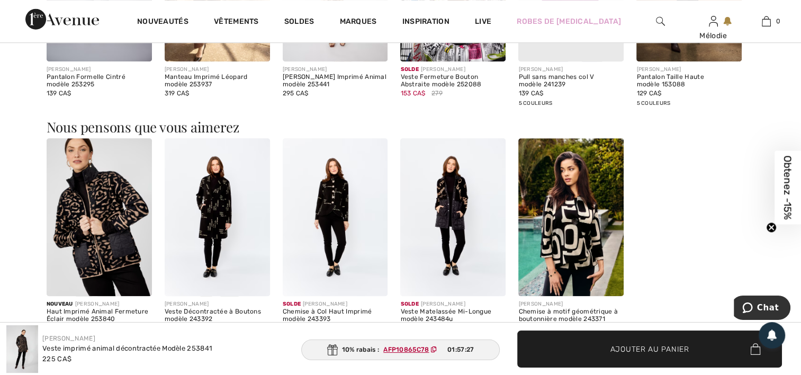
click at [91, 195] on img at bounding box center [99, 217] width 105 height 158
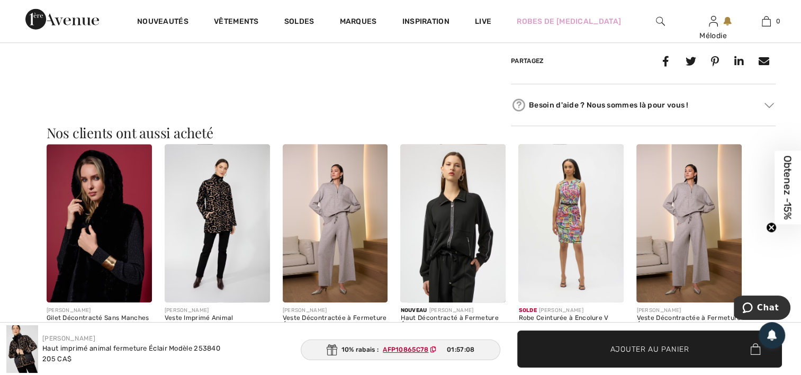
scroll to position [900, 0]
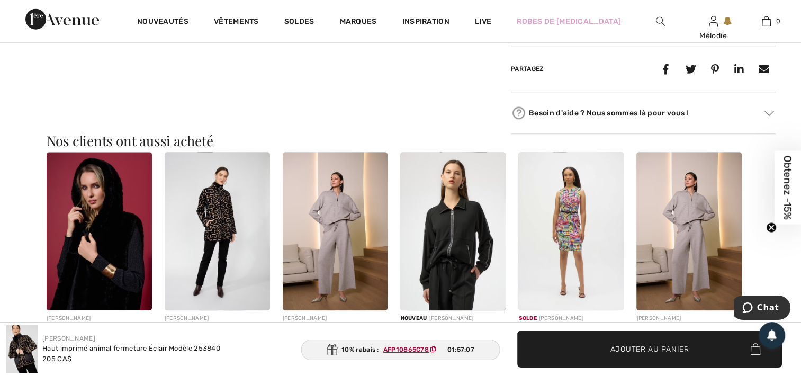
click at [215, 223] on img at bounding box center [217, 231] width 105 height 158
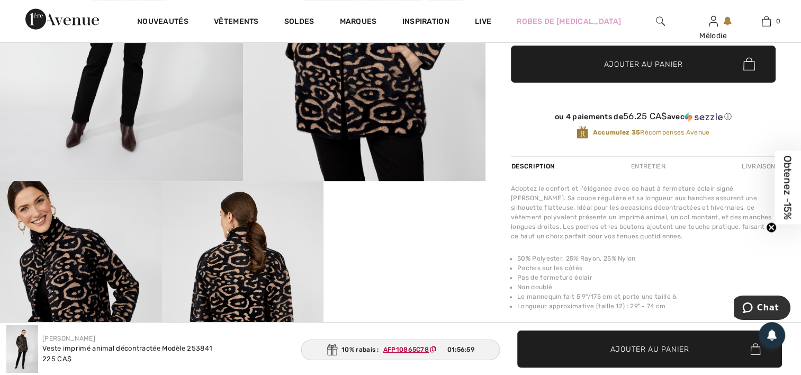
scroll to position [371, 0]
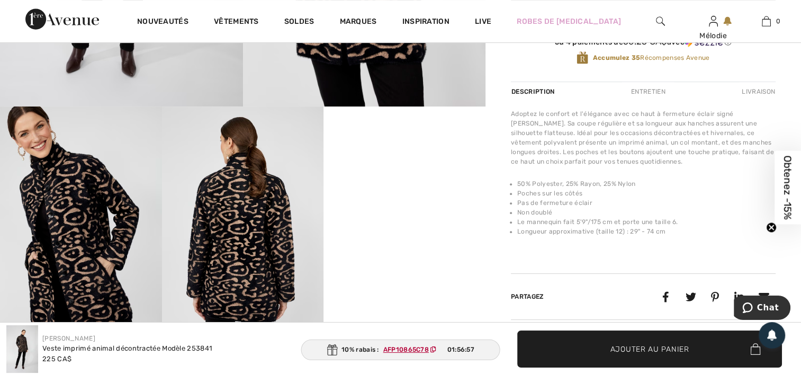
click at [417, 188] on video "Your browser does not support the video tag." at bounding box center [405, 146] width 162 height 81
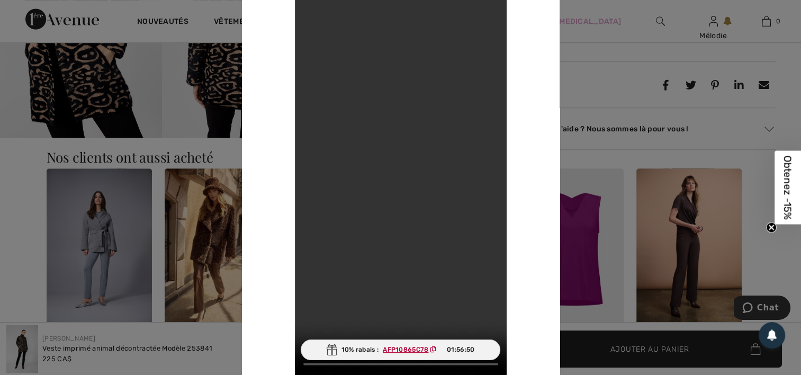
scroll to position [795, 0]
